Goal: Task Accomplishment & Management: Use online tool/utility

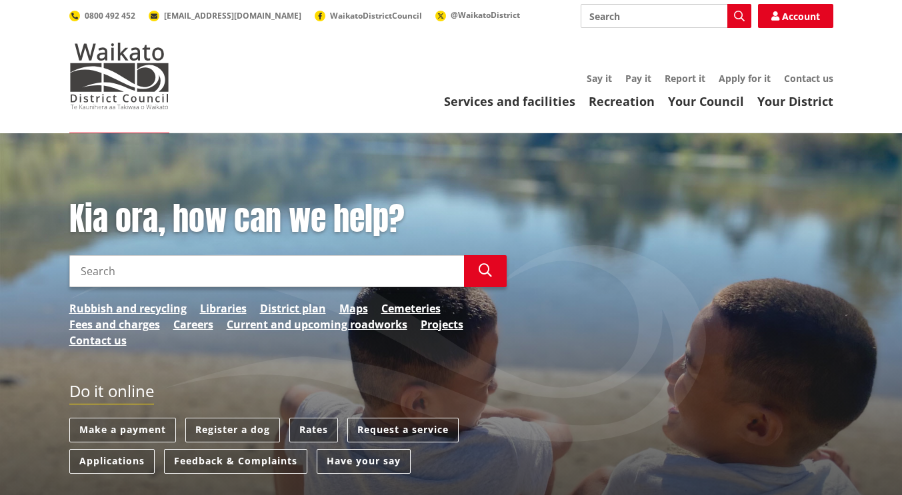
click at [322, 427] on link "Rates" at bounding box center [313, 430] width 49 height 25
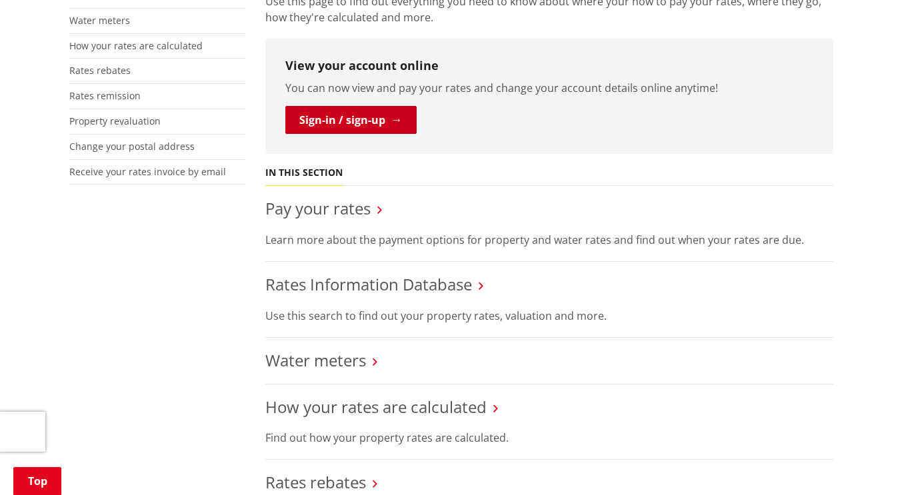
scroll to position [338, 0]
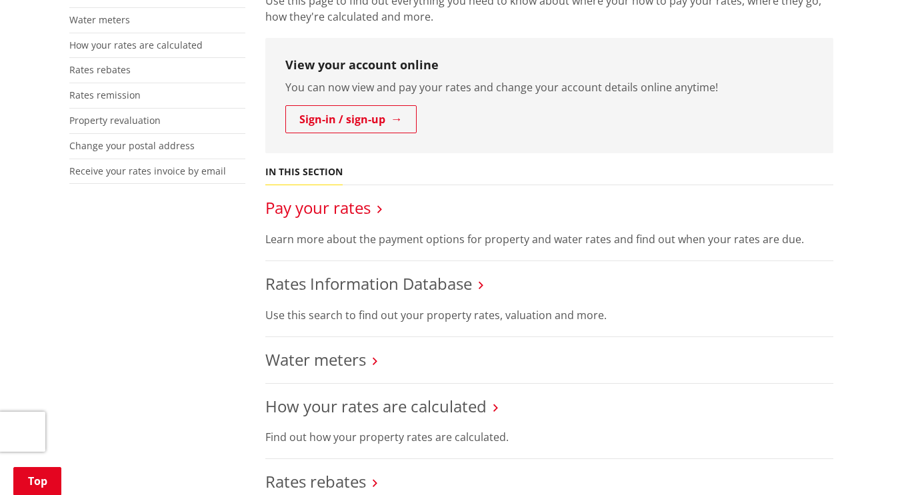
click at [357, 205] on link "Pay your rates" at bounding box center [317, 208] width 105 height 22
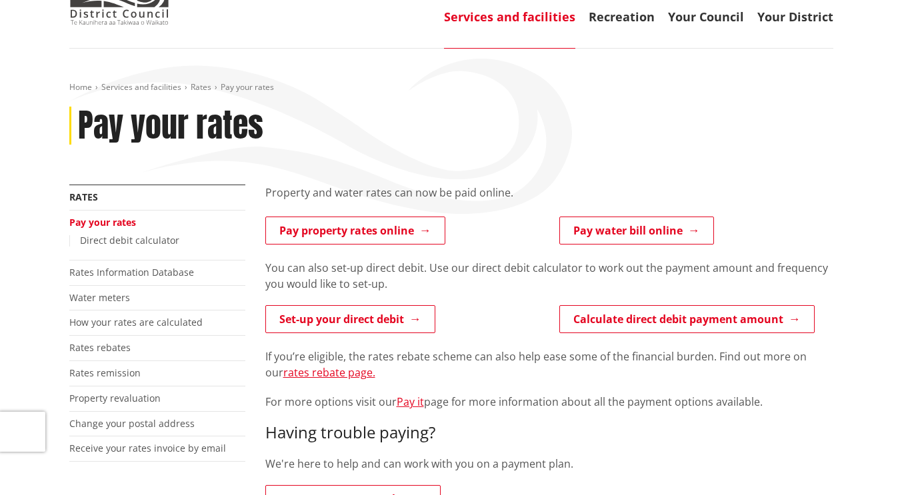
scroll to position [115, 0]
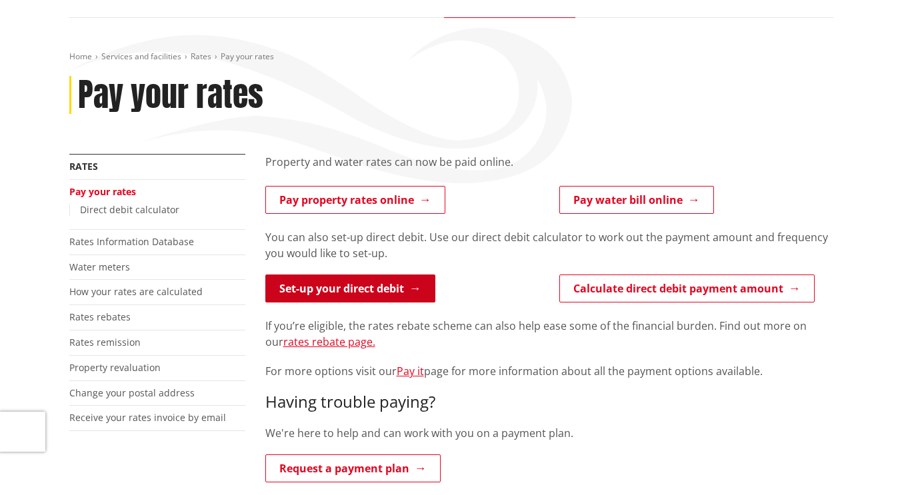
click at [365, 288] on link "Set-up your direct debit" at bounding box center [350, 289] width 170 height 28
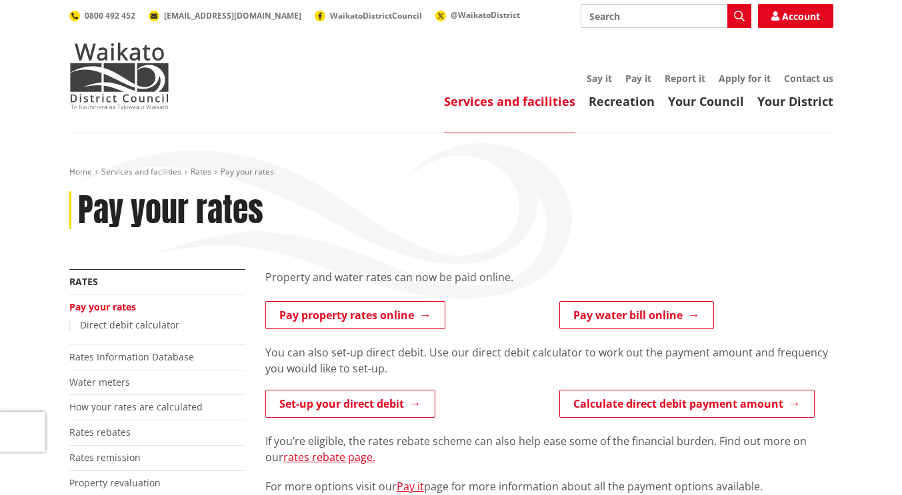
scroll to position [115, 0]
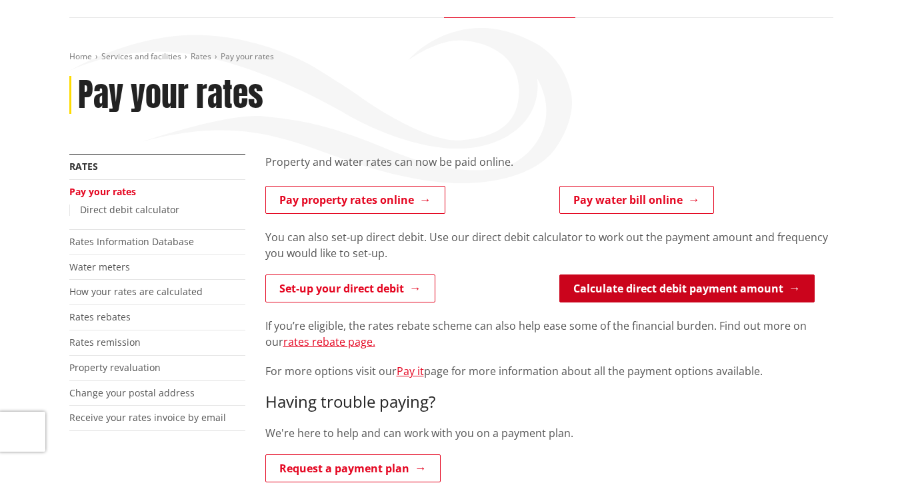
click at [617, 285] on link "Calculate direct debit payment amount" at bounding box center [686, 289] width 255 height 28
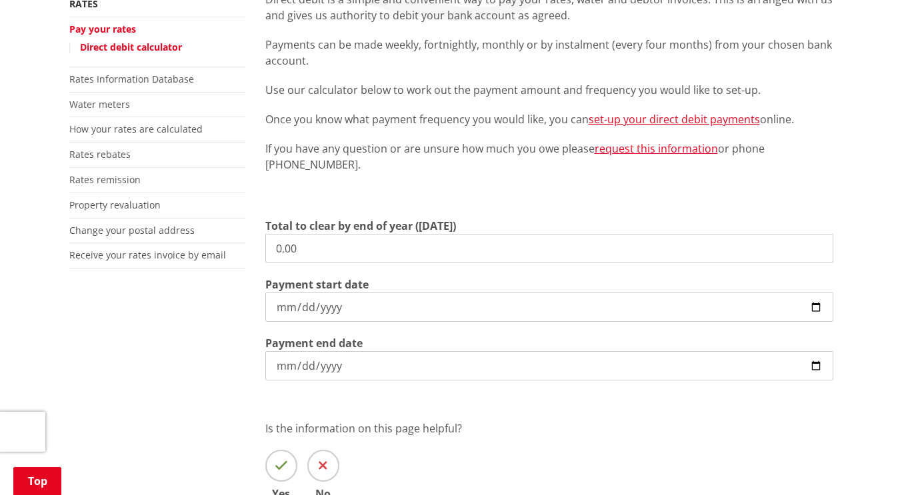
scroll to position [279, 0]
click at [391, 243] on input "0.00" at bounding box center [549, 247] width 568 height 29
click at [352, 250] on input "0.00" at bounding box center [549, 247] width 568 height 29
type input "0"
type input "4,983.76"
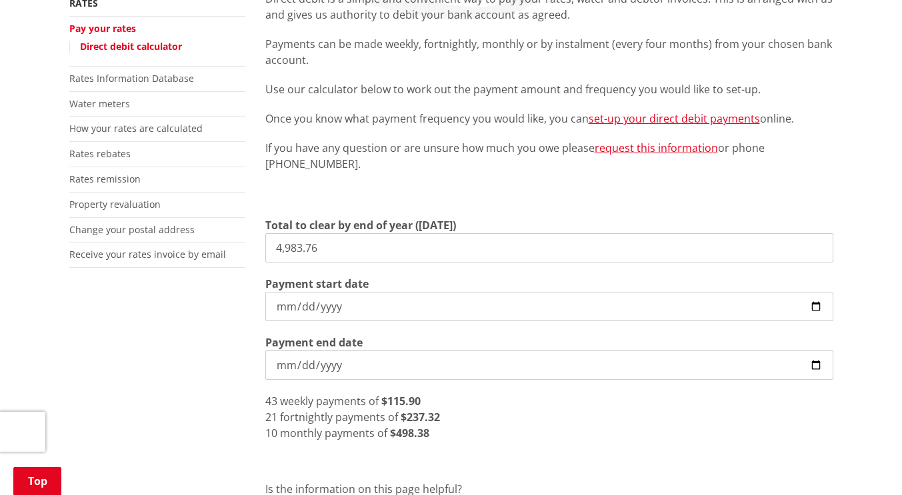
click at [811, 302] on input "2025-09-01" at bounding box center [549, 306] width 568 height 29
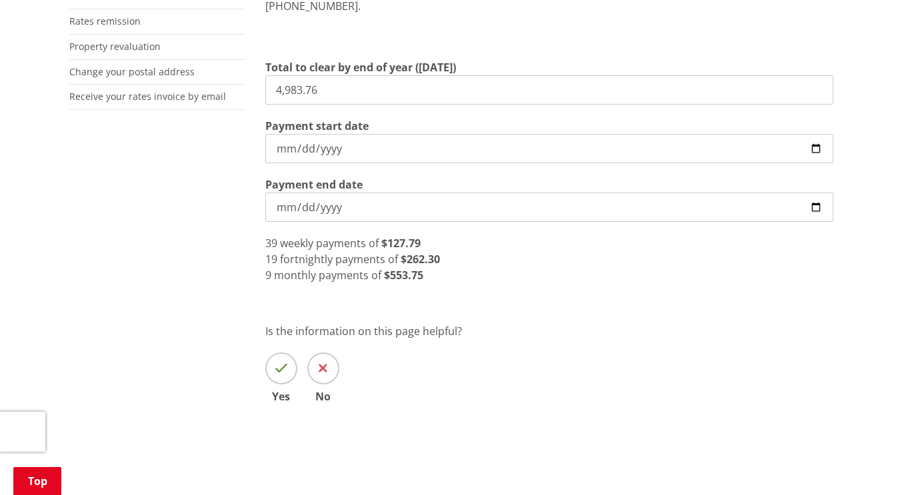
scroll to position [437, 0]
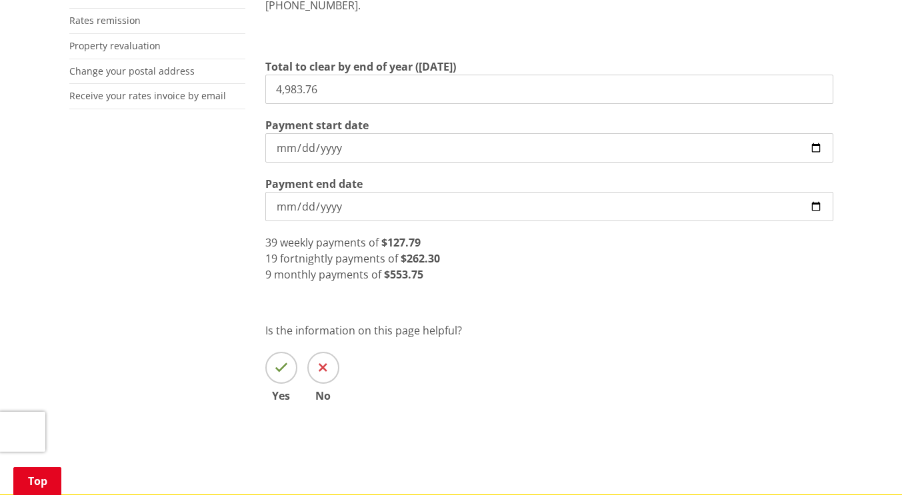
click at [817, 145] on input "2025-10-01" at bounding box center [549, 147] width 568 height 29
click at [651, 309] on div "Direct debit is a simple and convenient way to pay your rates, water and debtor…" at bounding box center [549, 136] width 588 height 609
click at [814, 148] on input "[DATE]" at bounding box center [549, 147] width 568 height 29
click at [815, 147] on input "[DATE]" at bounding box center [549, 147] width 568 height 29
click at [820, 149] on input "[DATE]" at bounding box center [549, 147] width 568 height 29
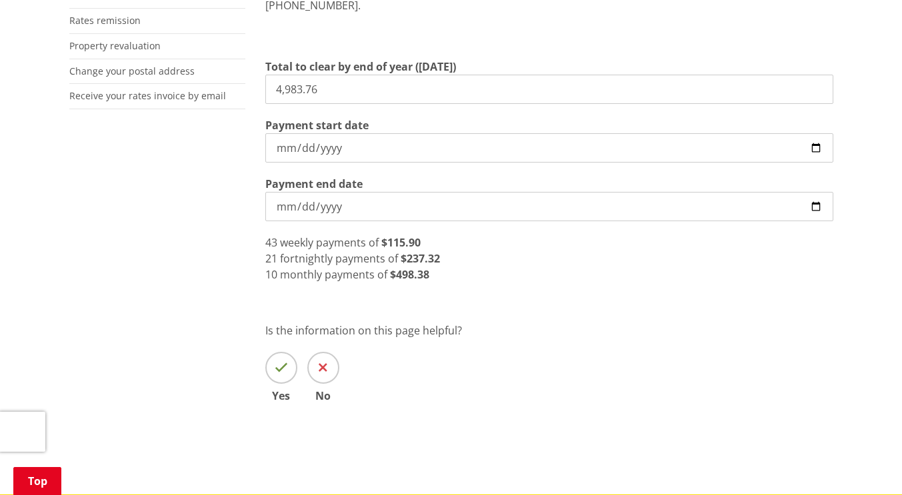
click at [817, 147] on input "[DATE]" at bounding box center [549, 147] width 568 height 29
click at [814, 149] on input "2025-09-12" at bounding box center [549, 147] width 568 height 29
type input "[DATE]"
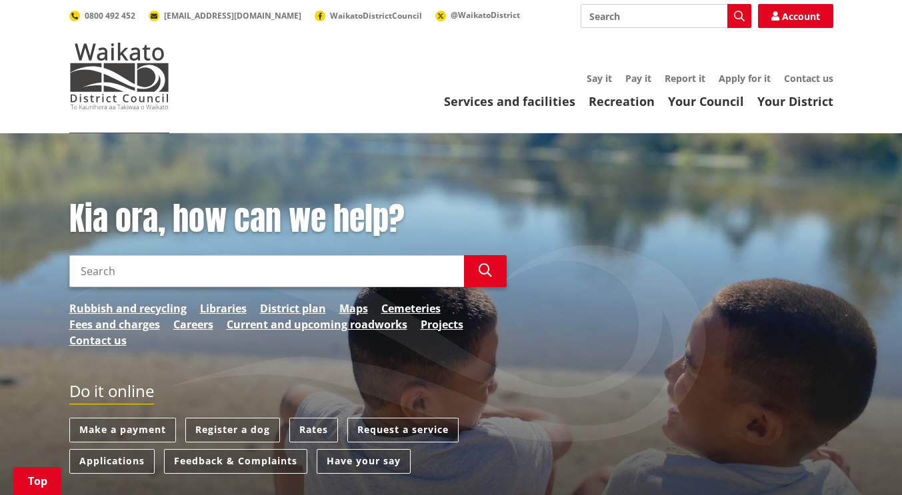
scroll to position [181, 0]
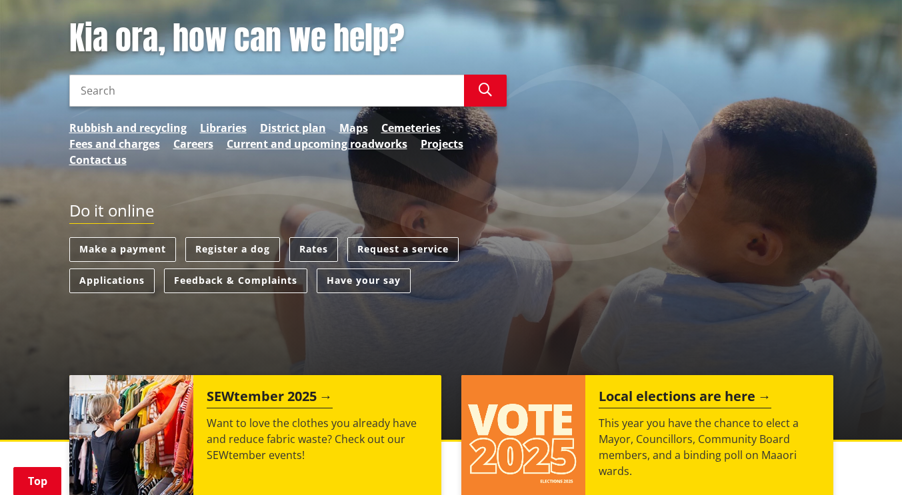
click at [311, 252] on link "Rates" at bounding box center [313, 249] width 49 height 25
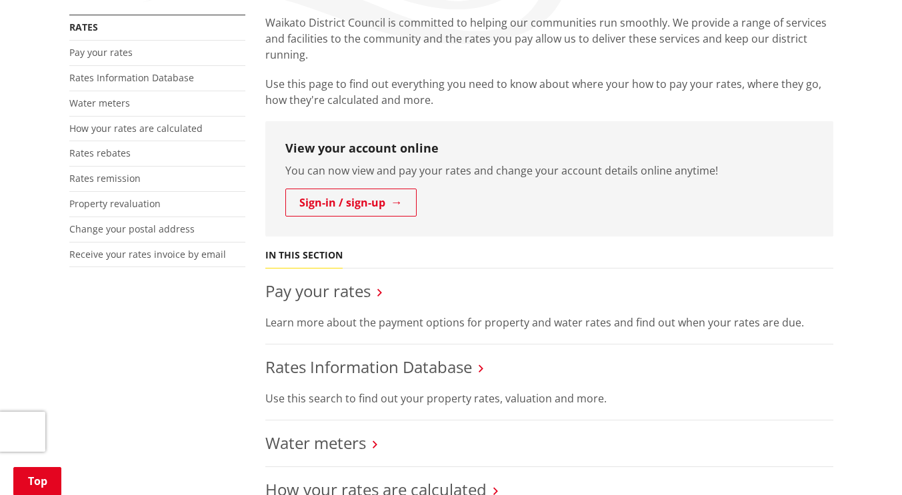
scroll to position [255, 0]
click at [329, 284] on link "Pay your rates" at bounding box center [317, 290] width 105 height 22
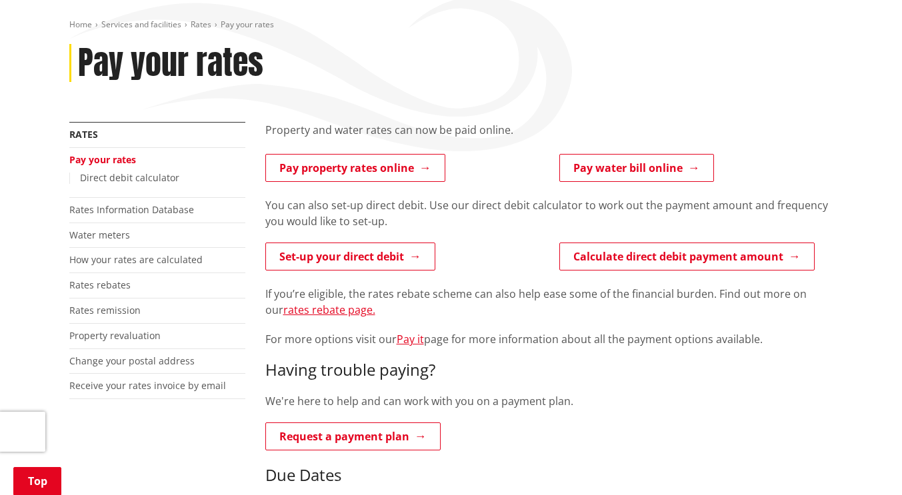
scroll to position [148, 0]
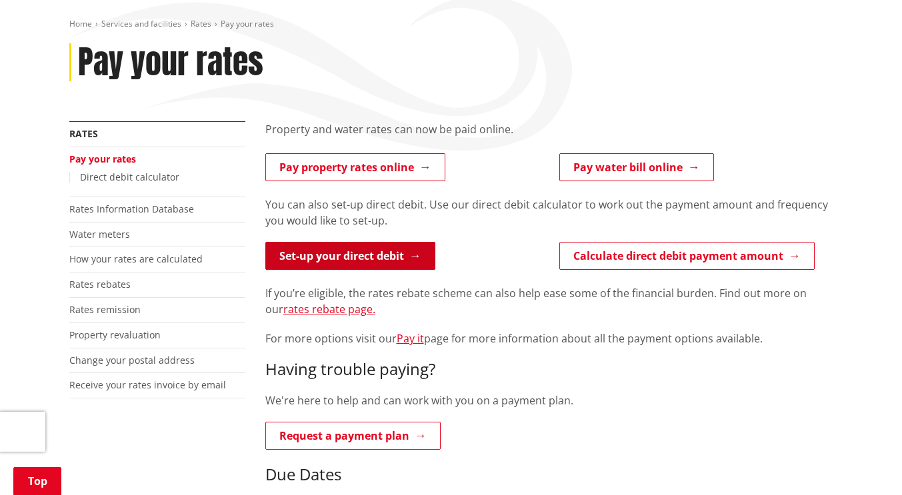
click at [360, 262] on link "Set-up your direct debit" at bounding box center [350, 256] width 170 height 28
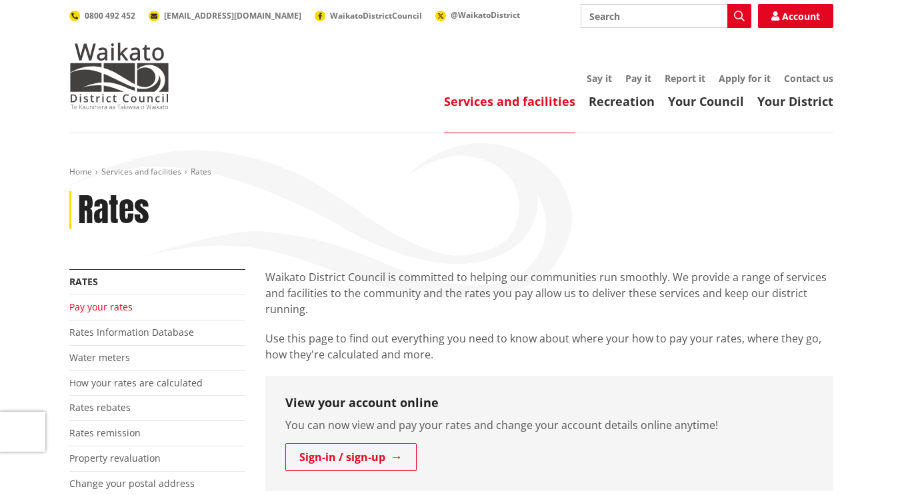
click at [119, 307] on link "Pay your rates" at bounding box center [100, 307] width 63 height 13
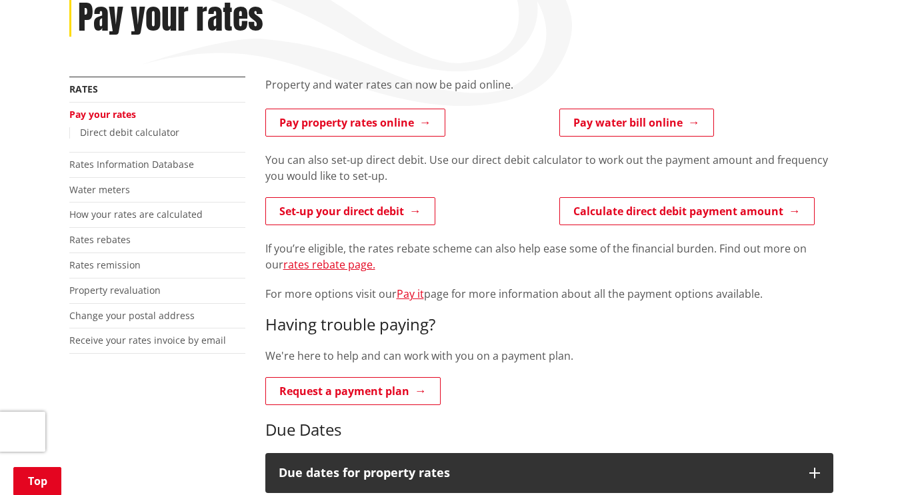
scroll to position [193, 0]
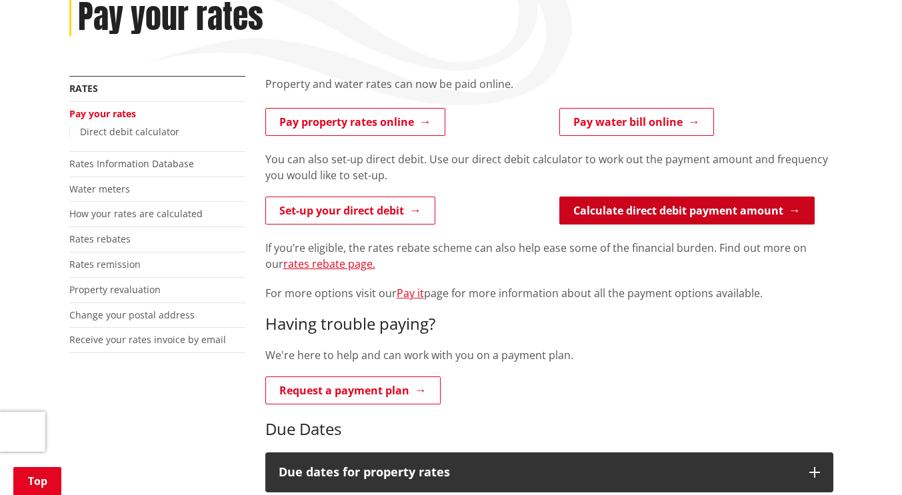
click at [638, 205] on link "Calculate direct debit payment amount" at bounding box center [686, 211] width 255 height 28
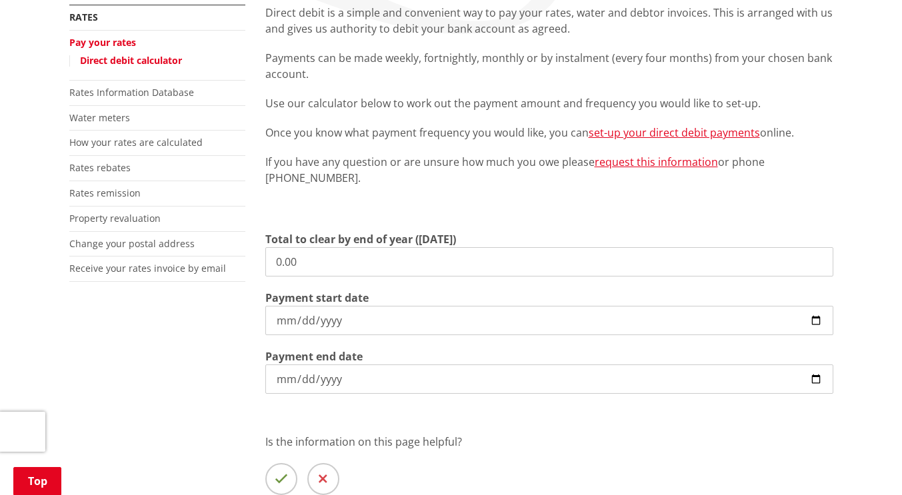
scroll to position [295, 0]
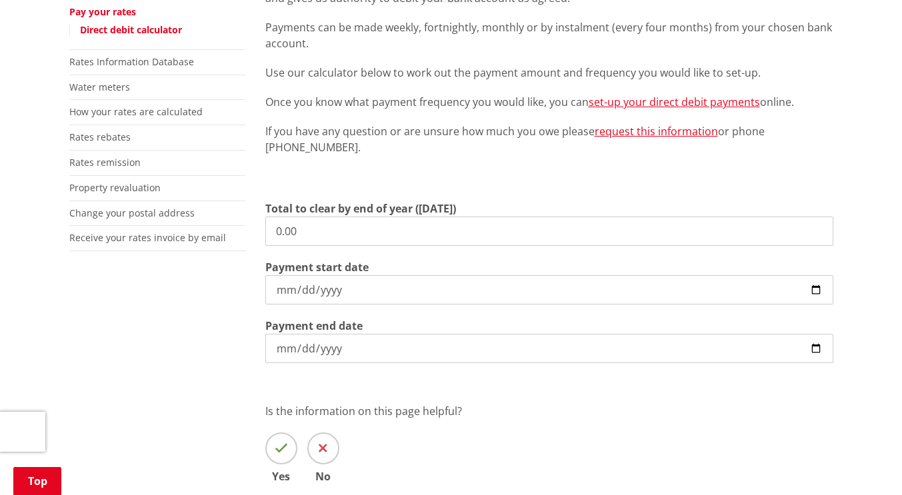
click at [527, 222] on input "0.00" at bounding box center [549, 231] width 568 height 29
type input "0"
type input "4,983.76"
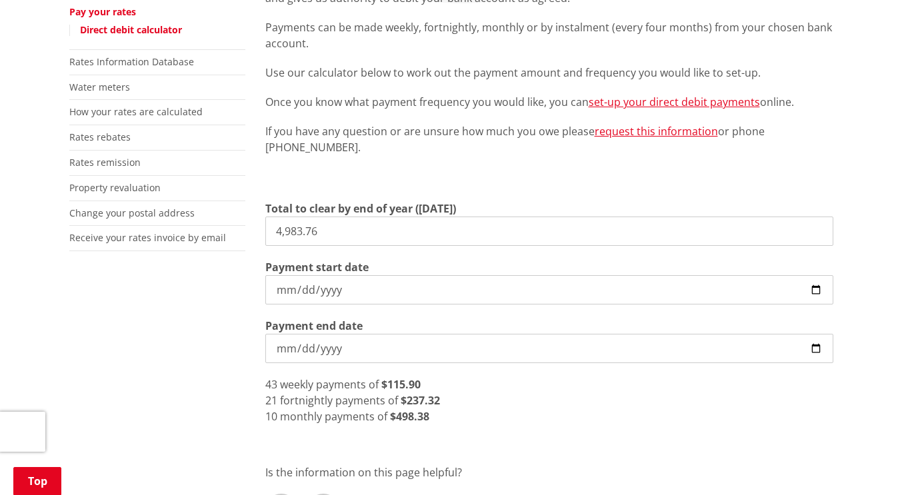
click at [429, 293] on input "[DATE]" at bounding box center [549, 289] width 568 height 29
click at [819, 285] on input "[DATE]" at bounding box center [549, 289] width 568 height 29
click at [372, 289] on input "[DATE]" at bounding box center [549, 289] width 568 height 29
click at [813, 298] on input "[DATE]" at bounding box center [549, 289] width 568 height 29
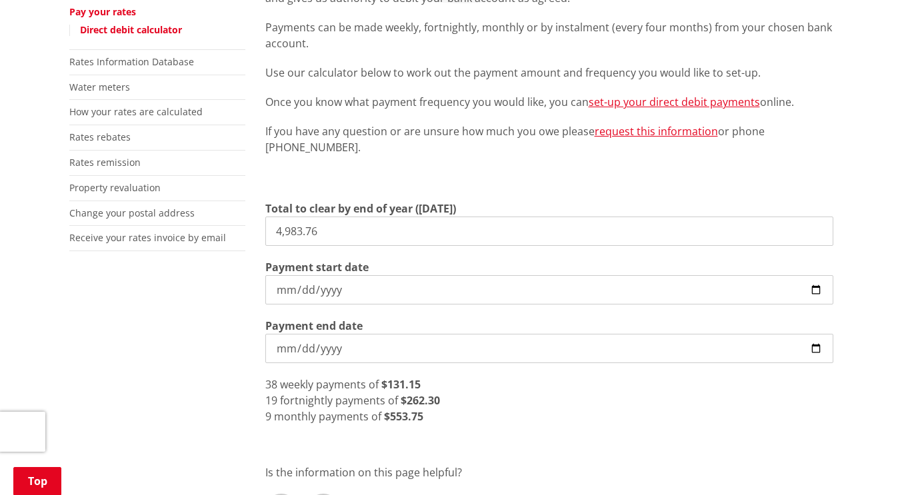
click at [818, 287] on input "[DATE]" at bounding box center [549, 289] width 568 height 29
type input "[DATE]"
